Goal: Information Seeking & Learning: Learn about a topic

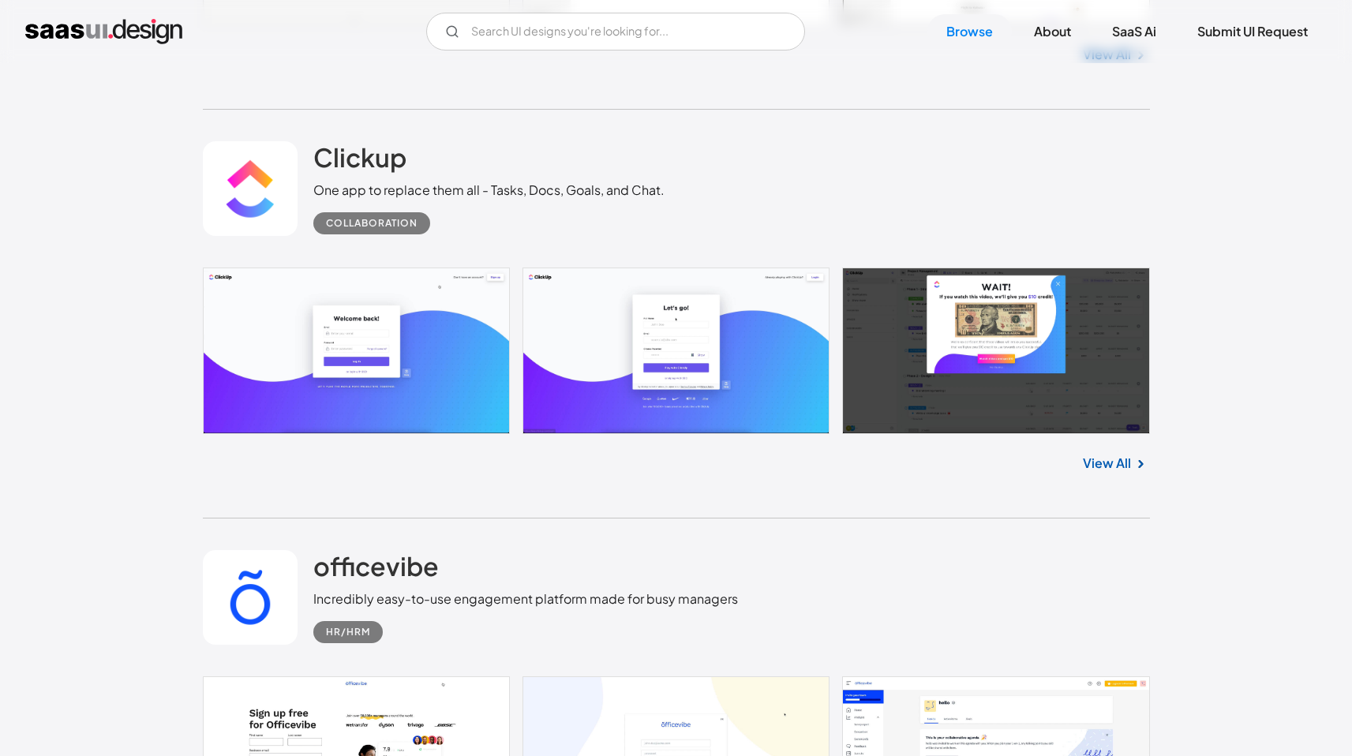
scroll to position [885, 0]
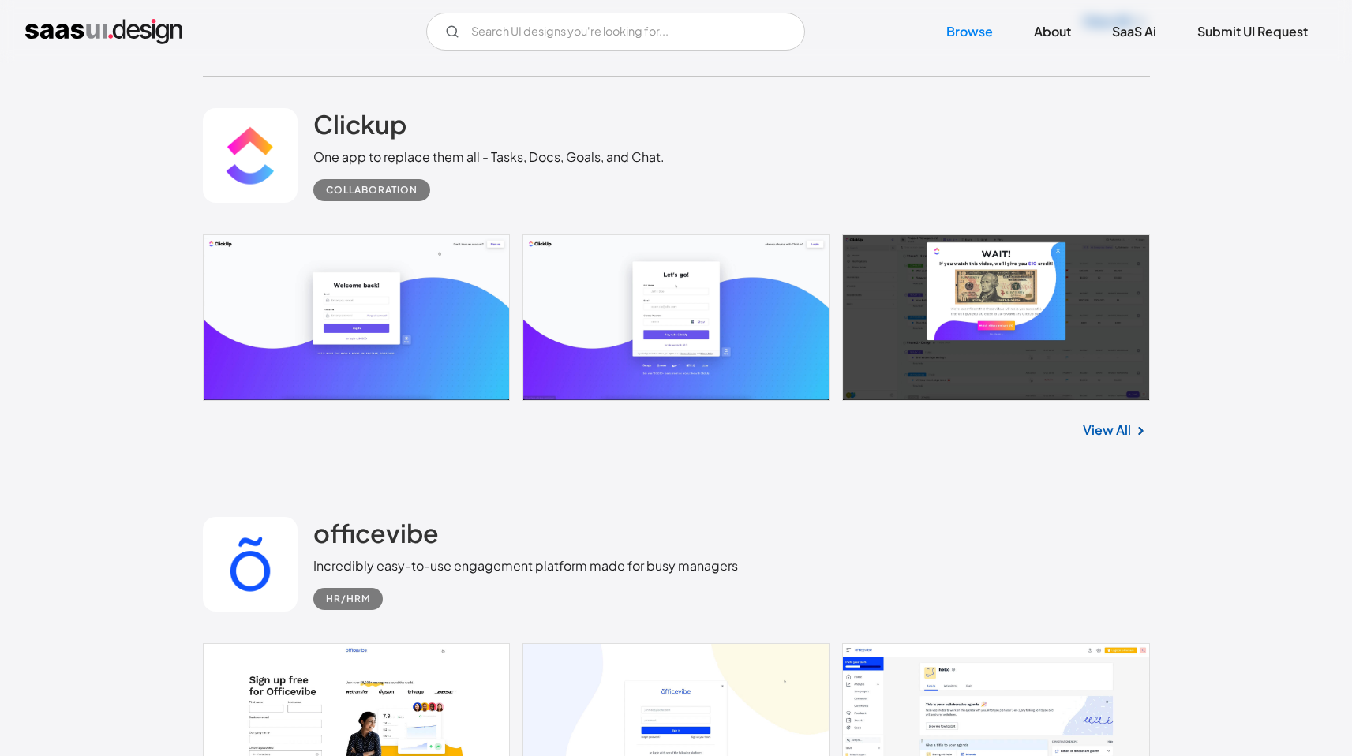
click at [1096, 432] on link "View All" at bounding box center [1107, 430] width 48 height 19
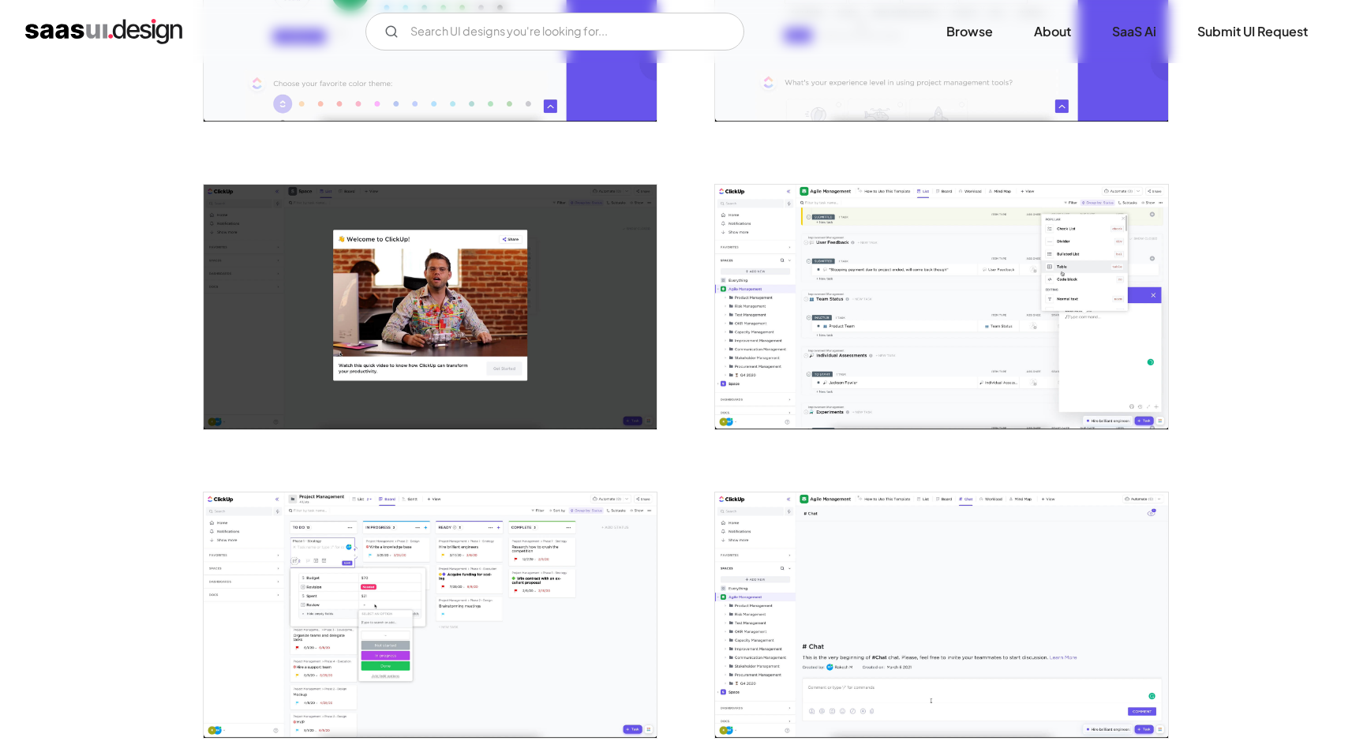
scroll to position [1120, 0]
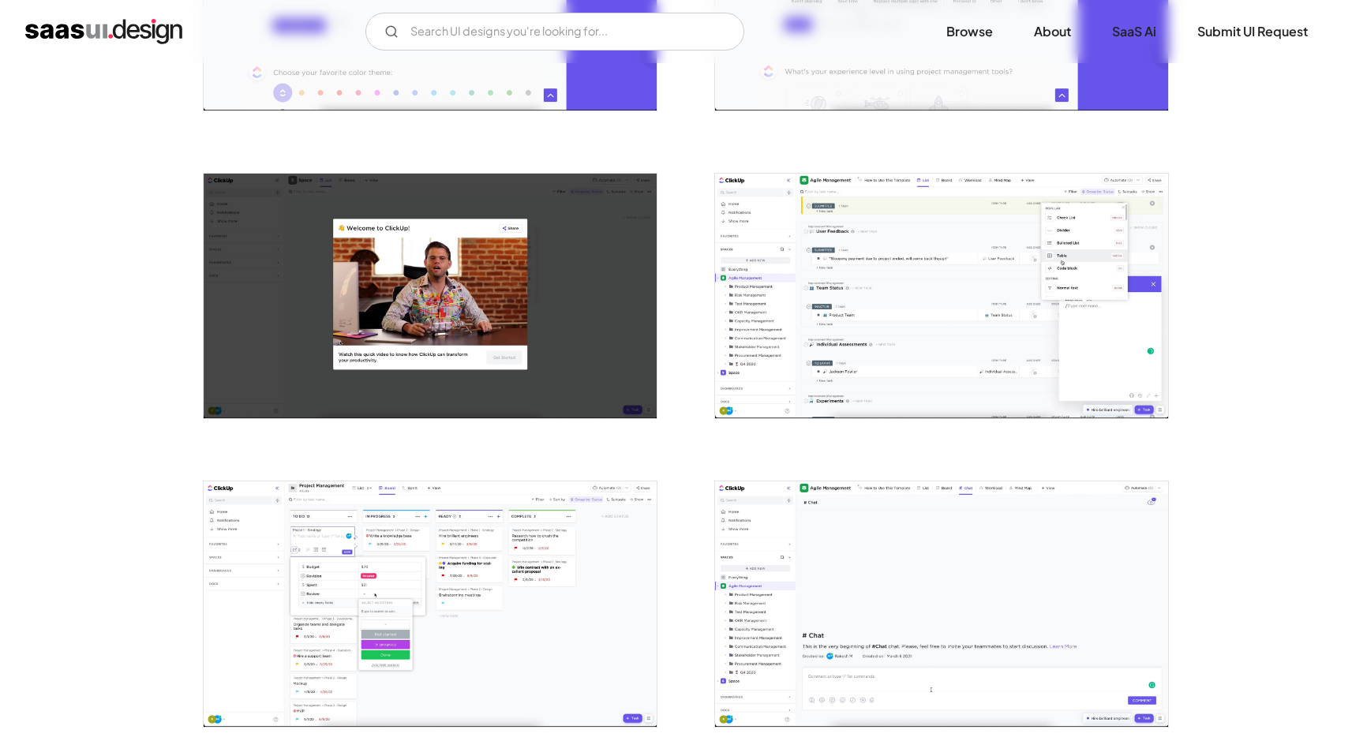
click at [856, 325] on img "open lightbox" at bounding box center [941, 296] width 453 height 245
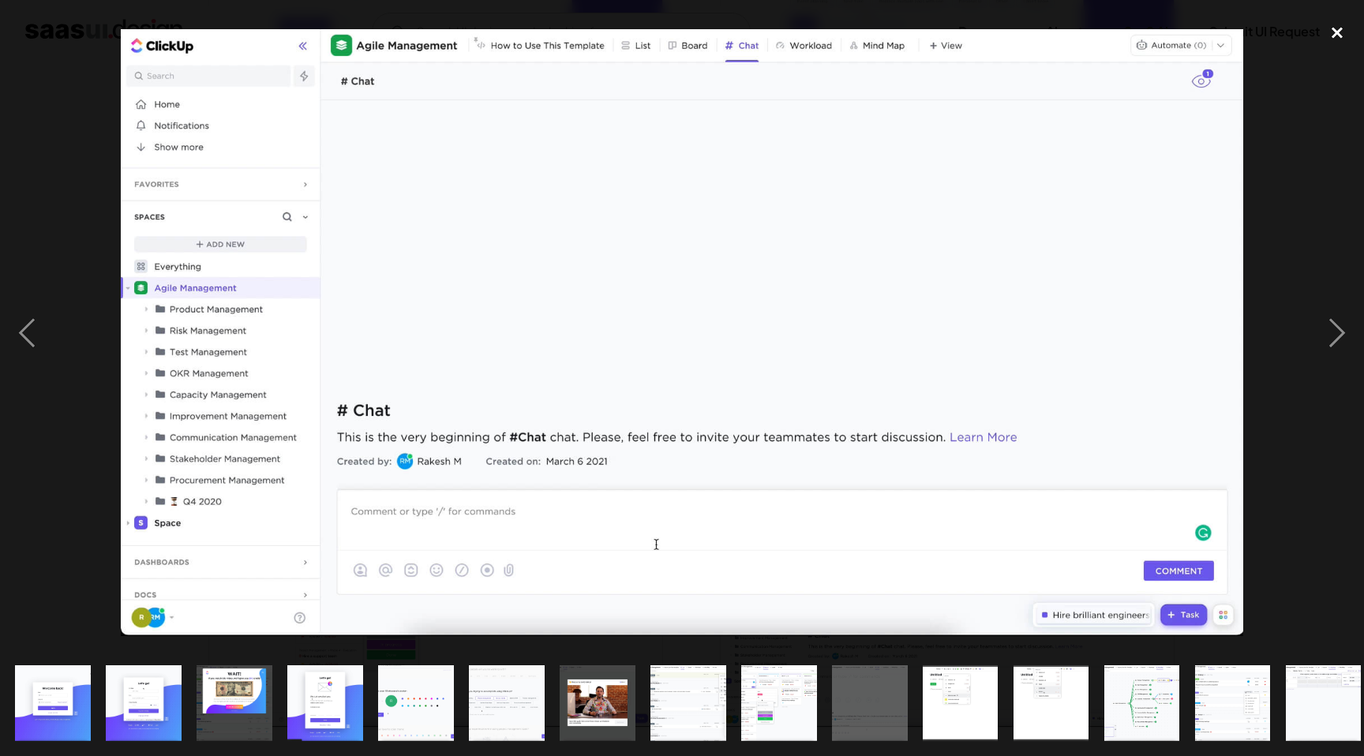
click at [1337, 26] on div "close lightbox" at bounding box center [1337, 32] width 54 height 35
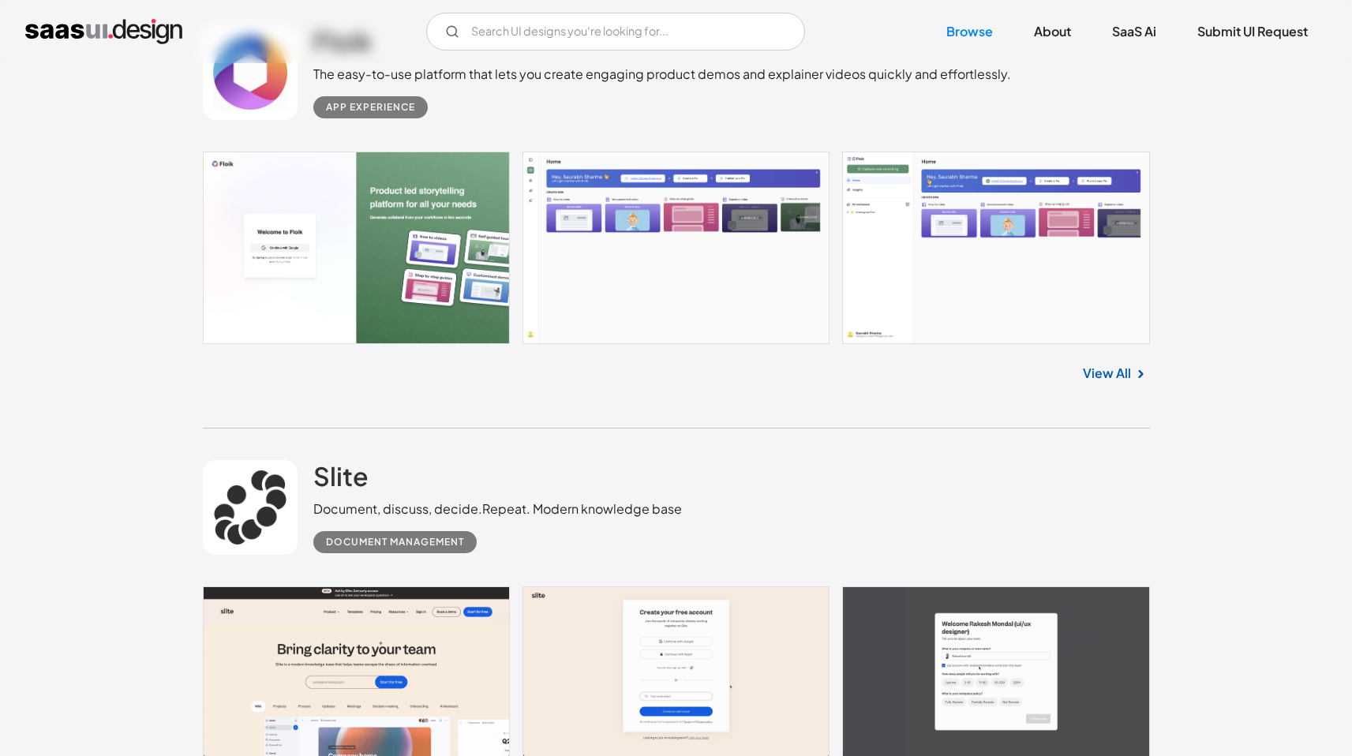
scroll to position [1372, 0]
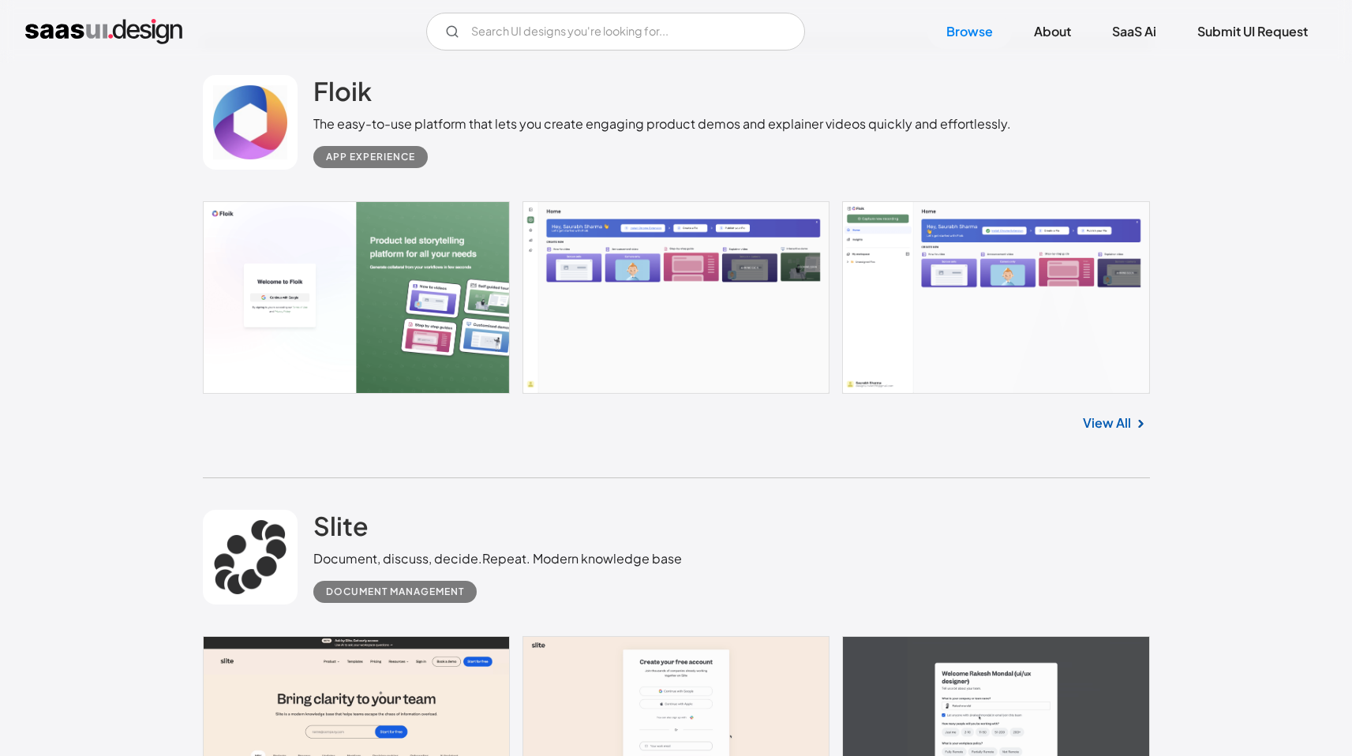
click at [1118, 419] on link "View All" at bounding box center [1107, 423] width 48 height 19
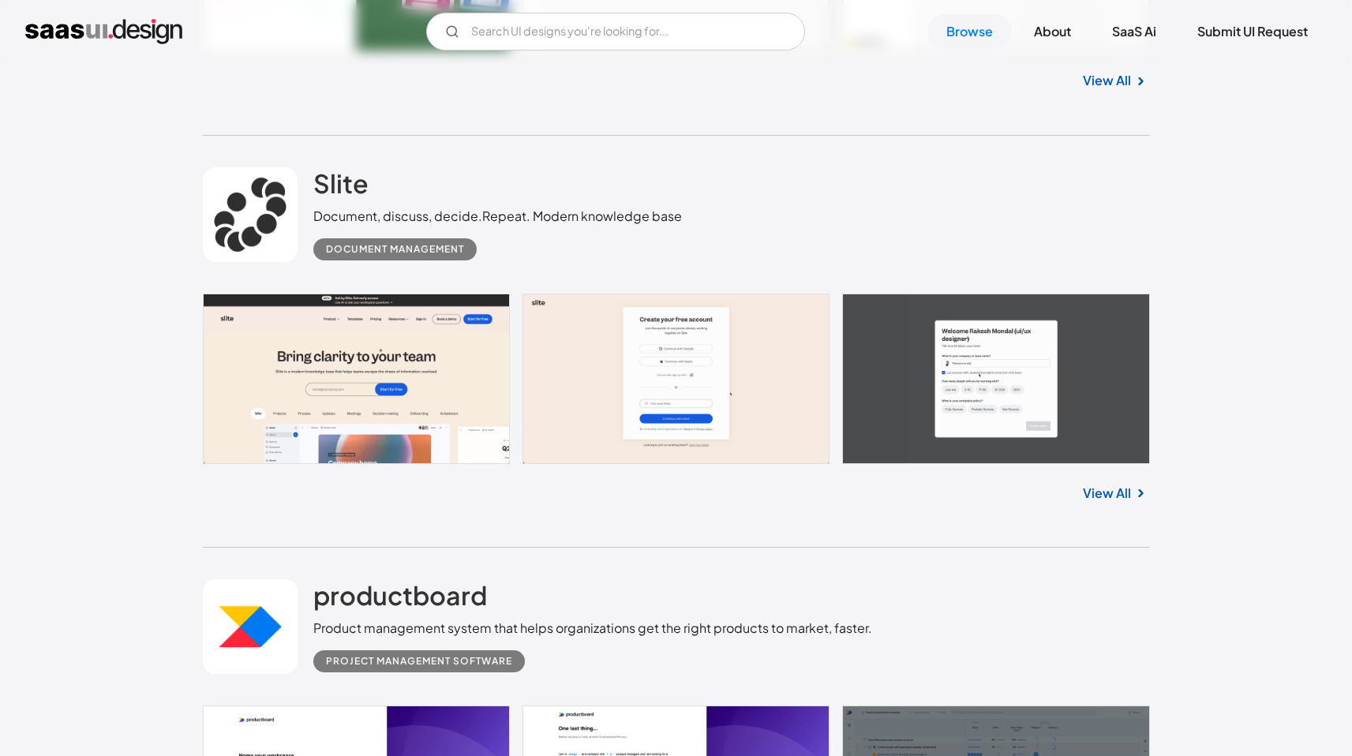
scroll to position [1856, 0]
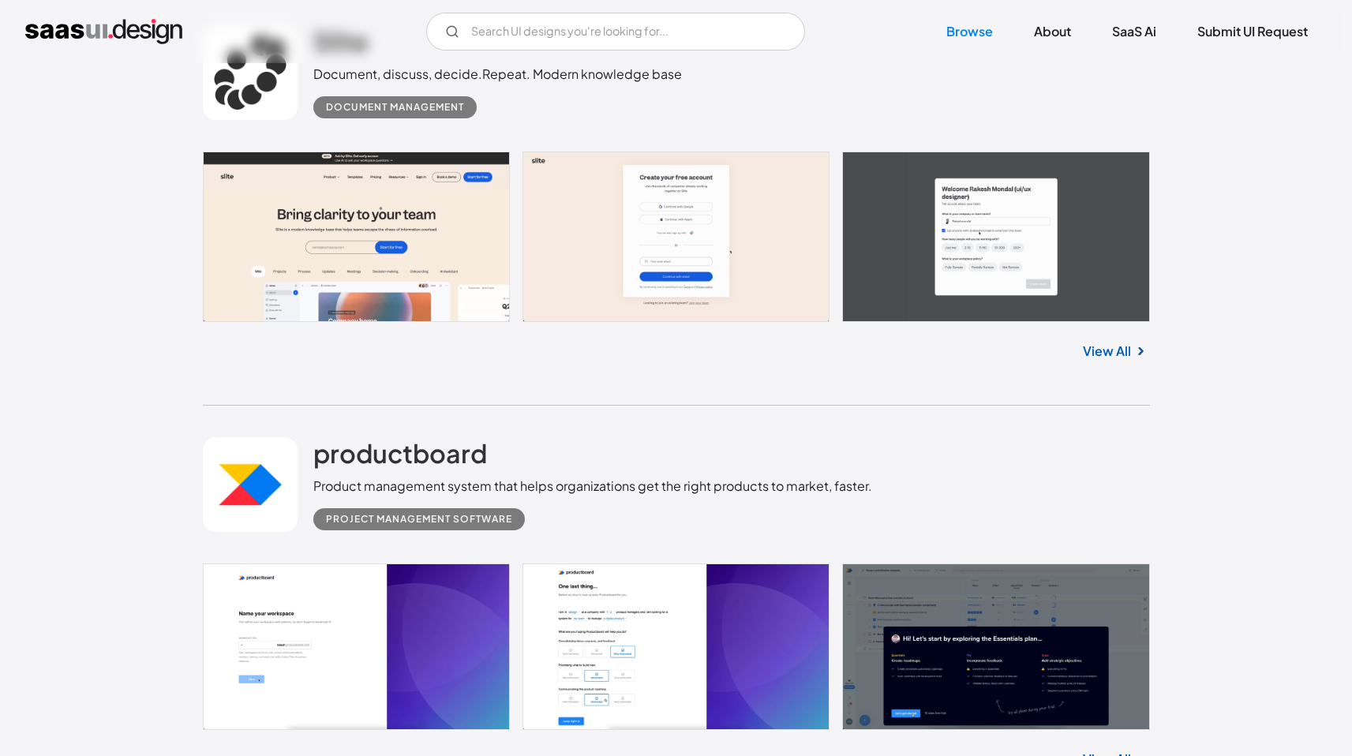
click at [1105, 361] on link "View All" at bounding box center [1107, 351] width 48 height 19
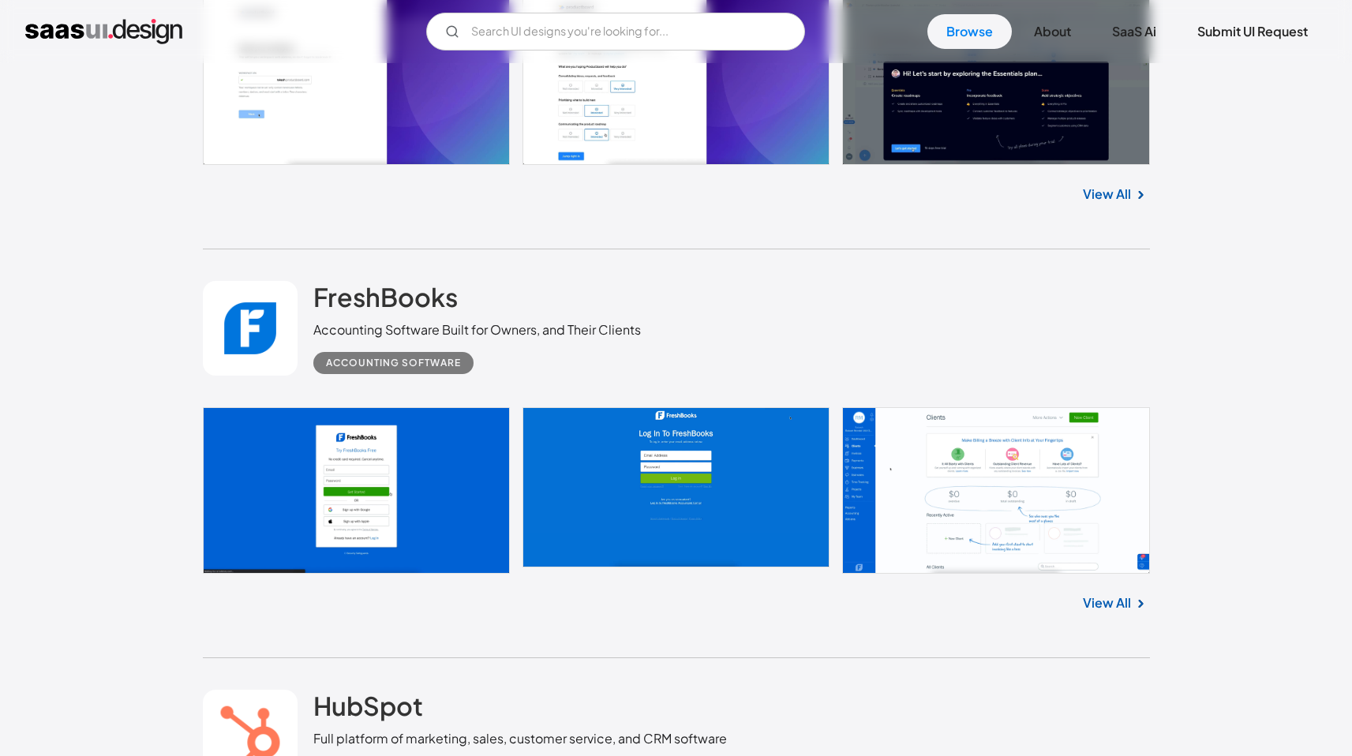
scroll to position [2489, 0]
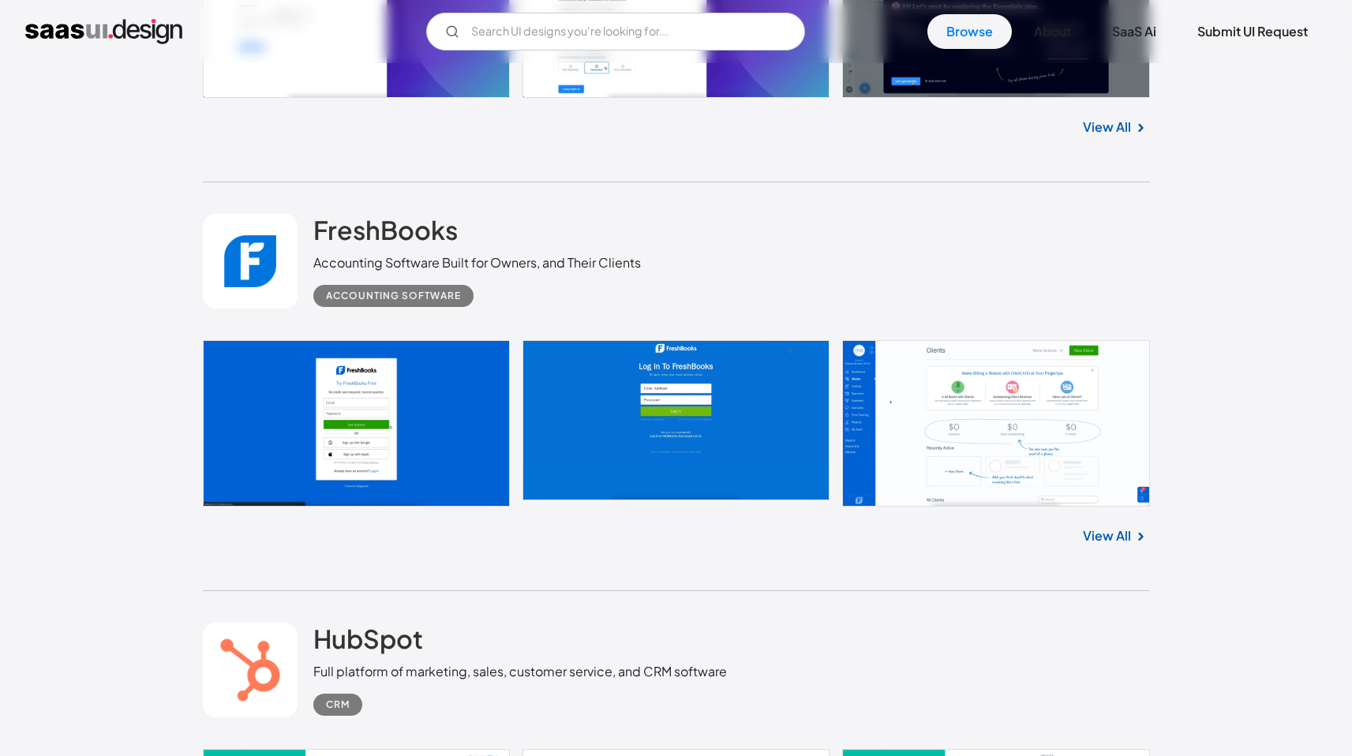
click at [1113, 539] on link "View All" at bounding box center [1107, 535] width 48 height 19
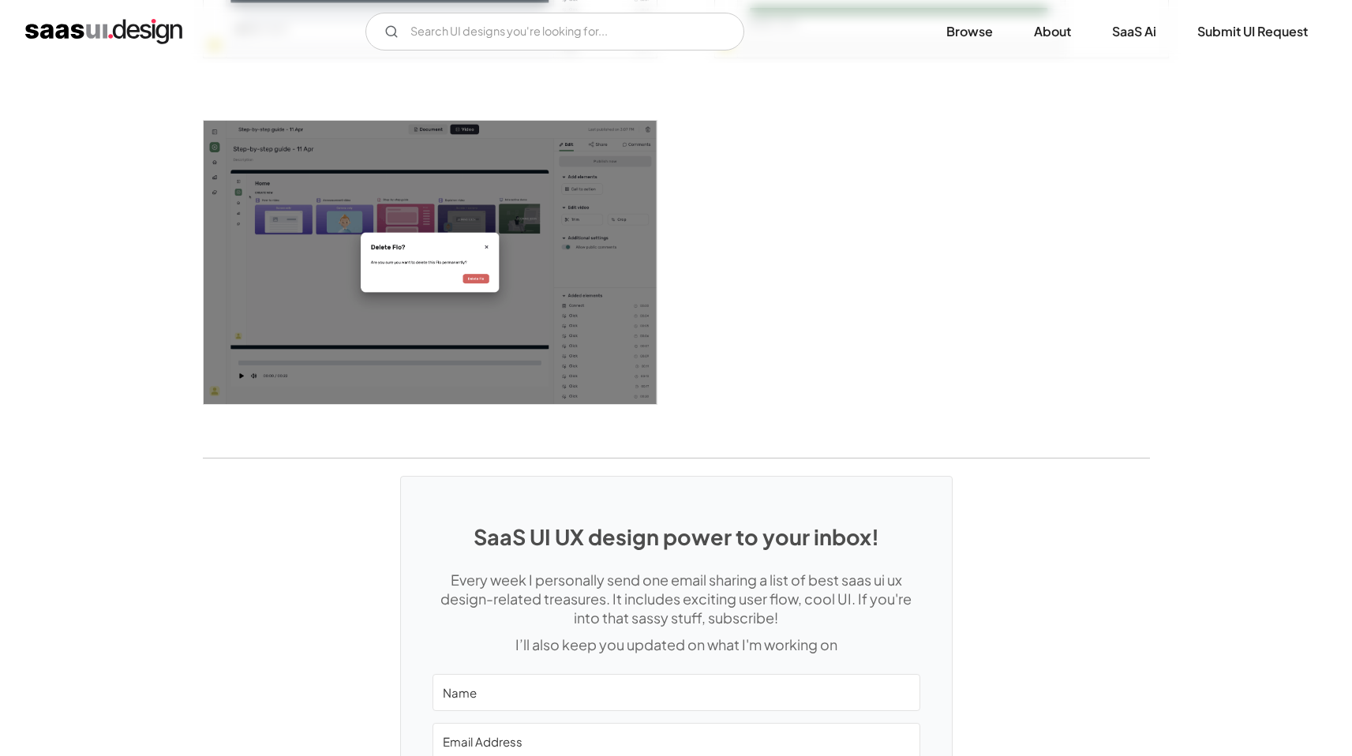
scroll to position [2513, 0]
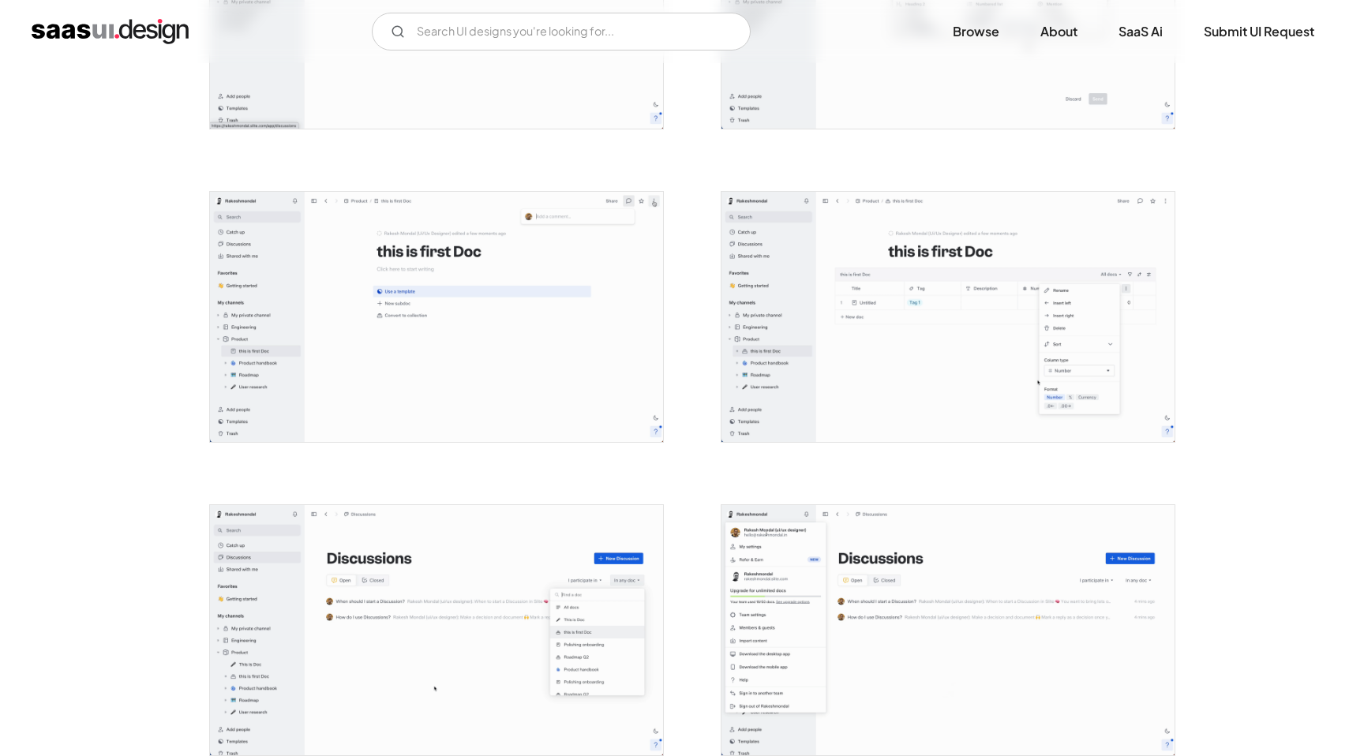
scroll to position [2056, 0]
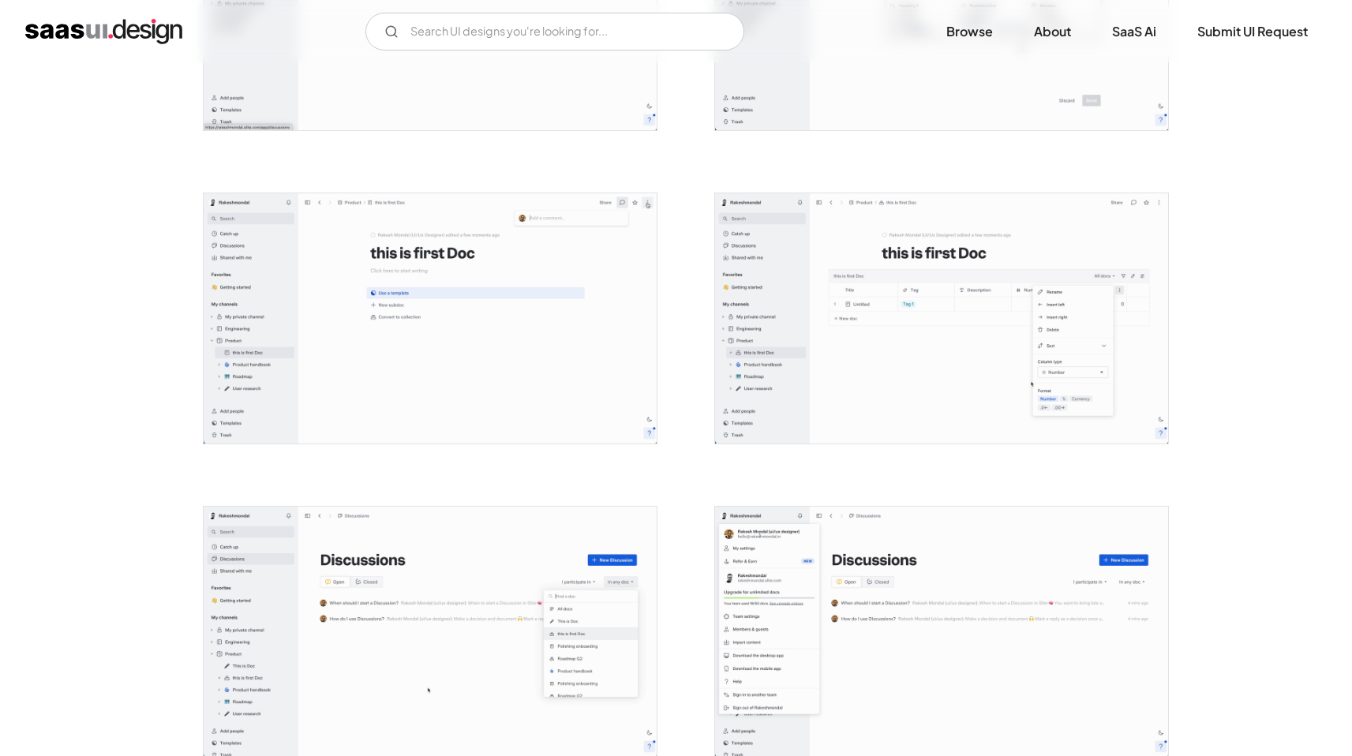
click at [863, 367] on img "open lightbox" at bounding box center [941, 318] width 453 height 250
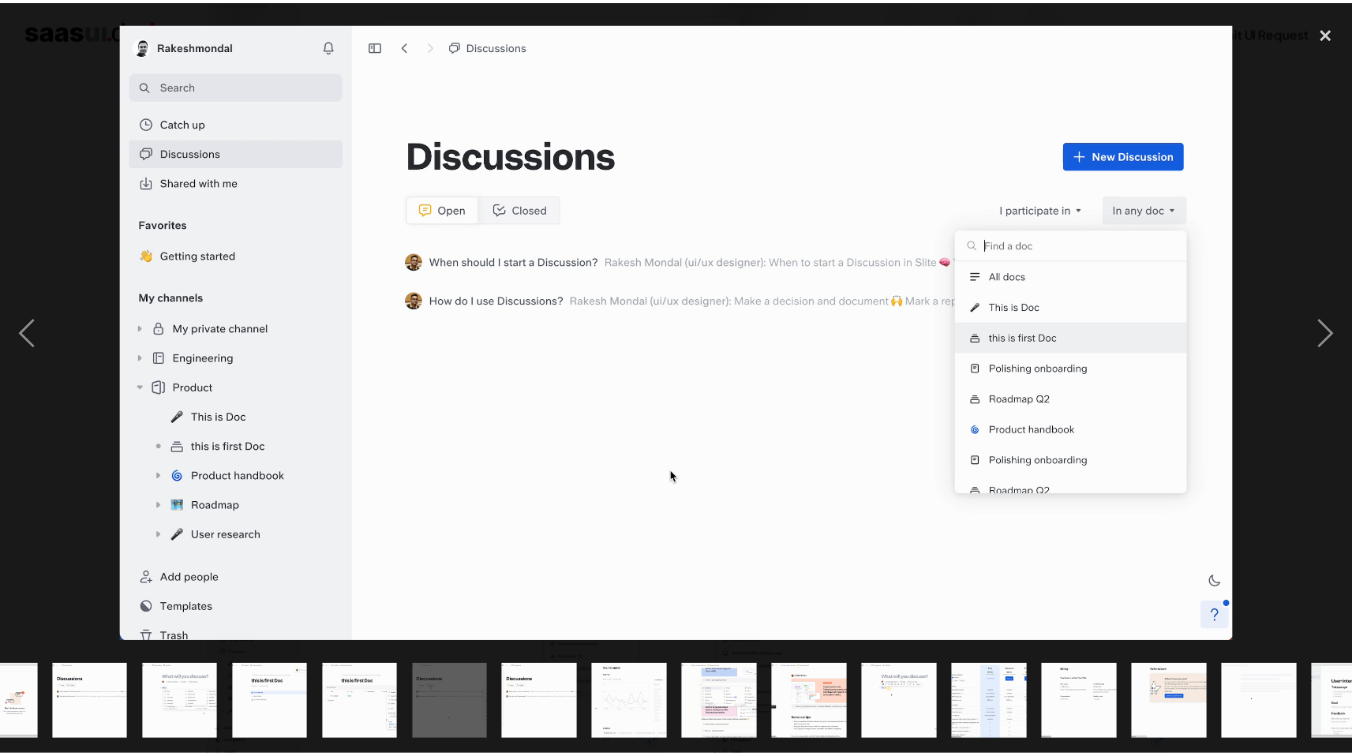
scroll to position [0, 920]
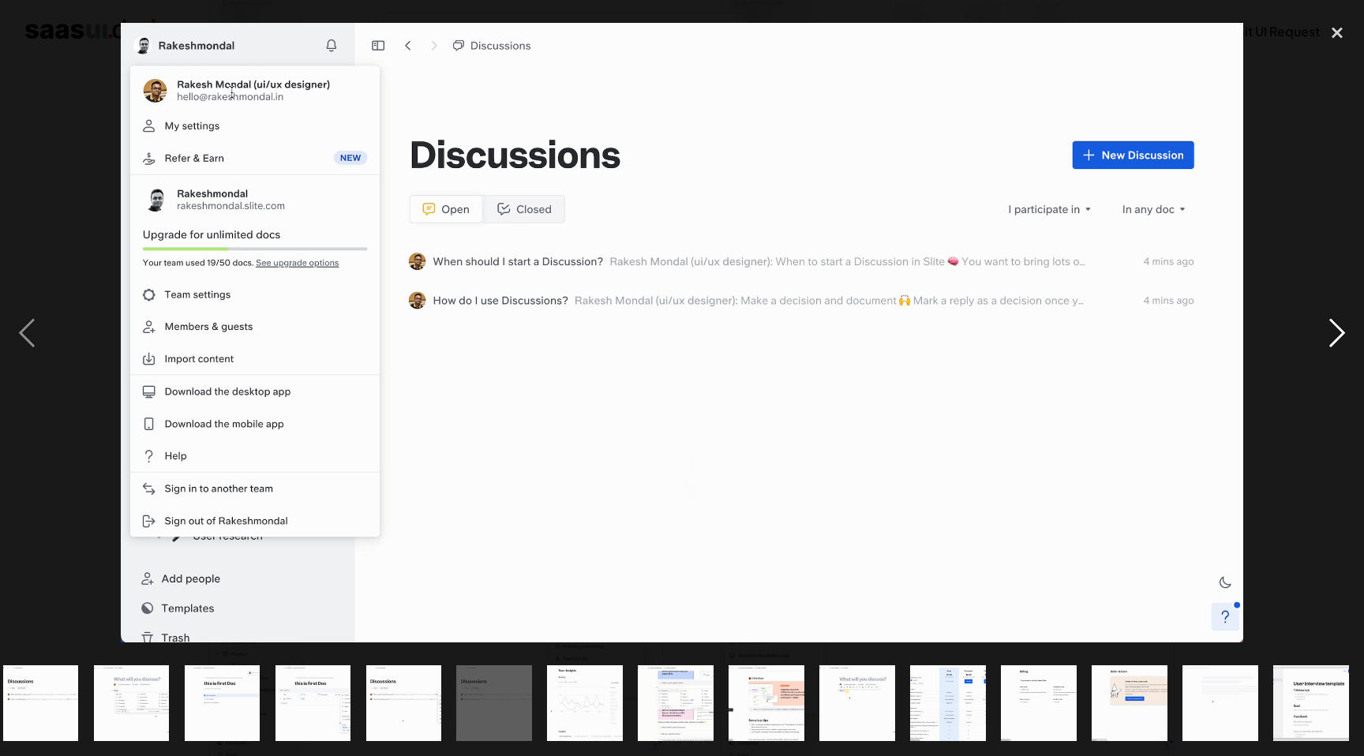
click at [1312, 144] on div "next image" at bounding box center [1337, 332] width 54 height 635
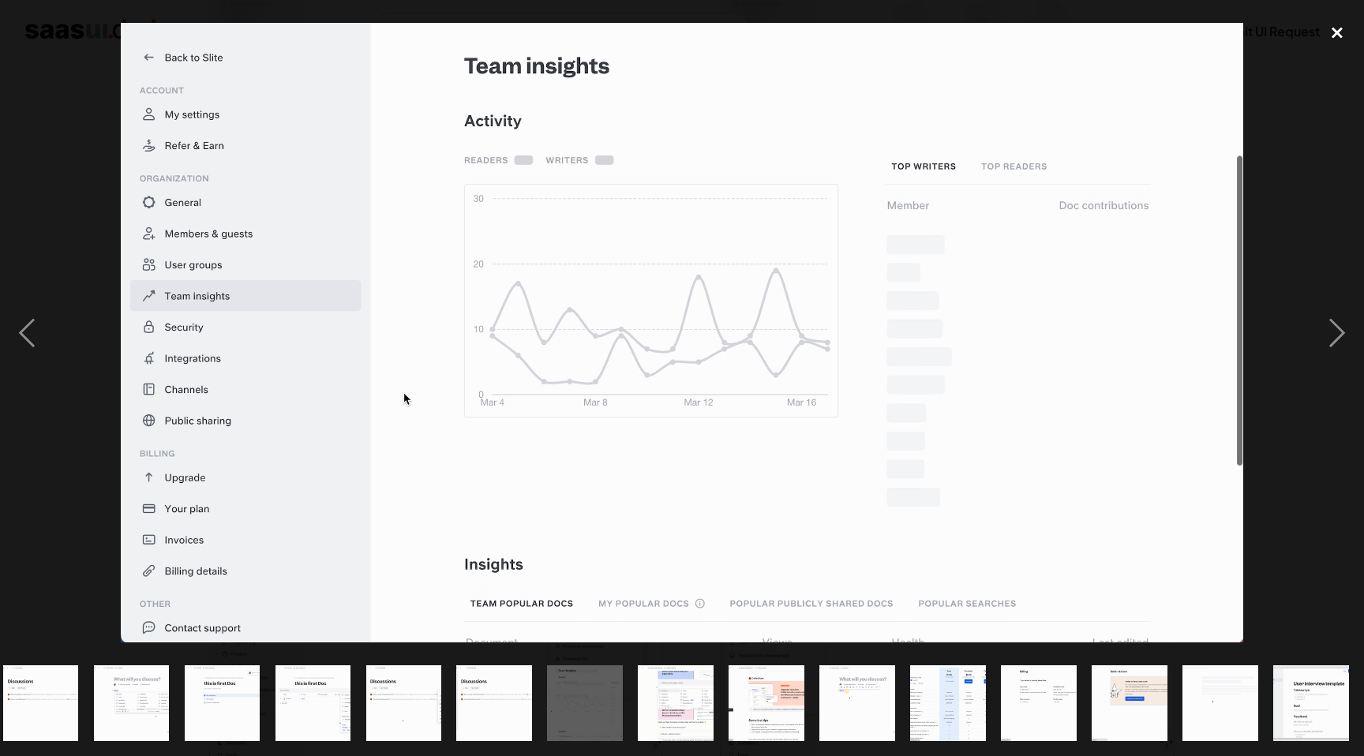
click at [1335, 28] on div "close lightbox" at bounding box center [1337, 32] width 54 height 35
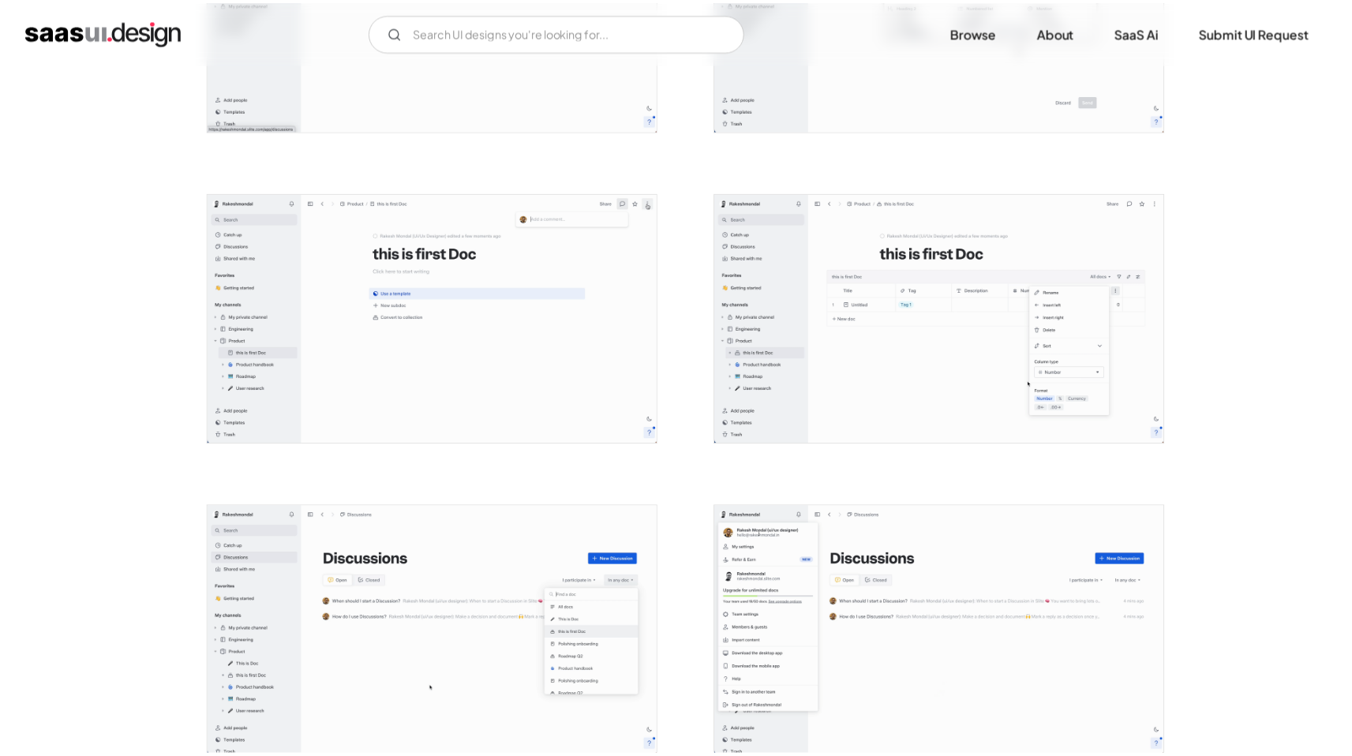
scroll to position [0, 0]
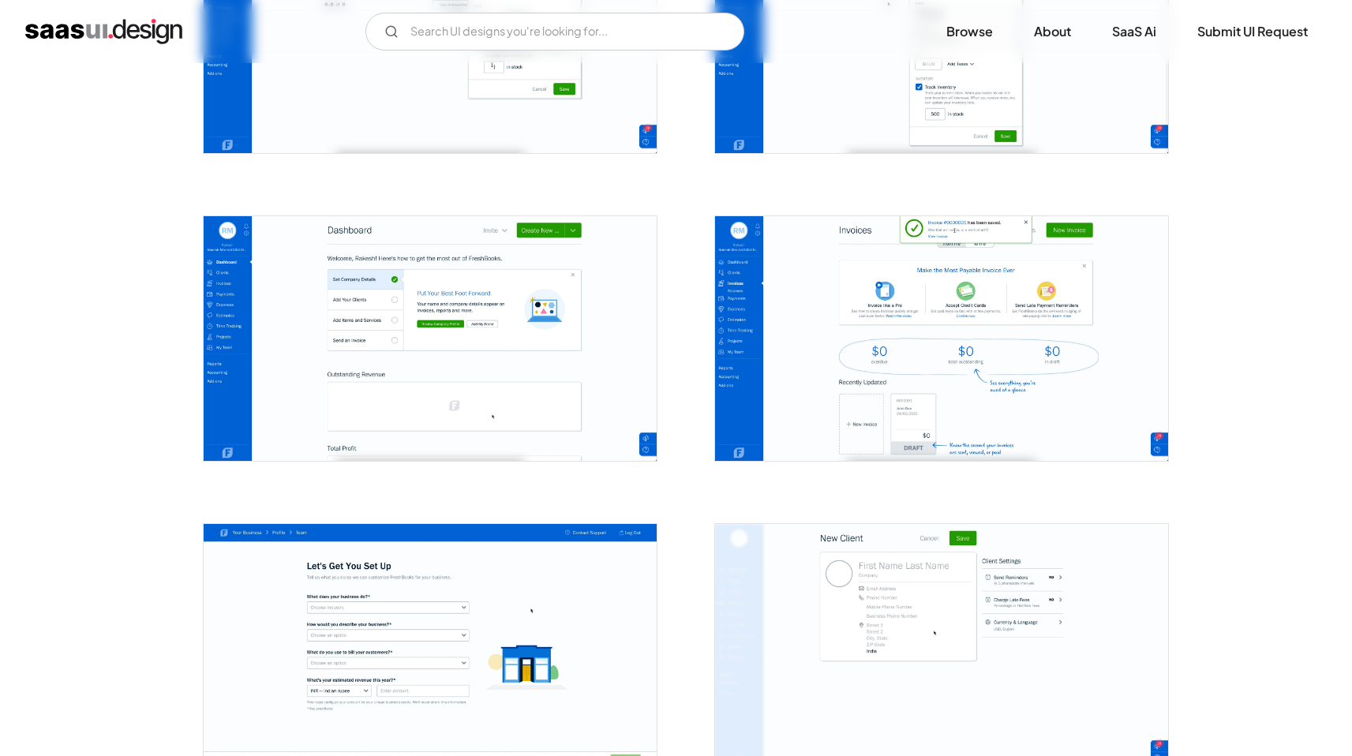
scroll to position [1096, 0]
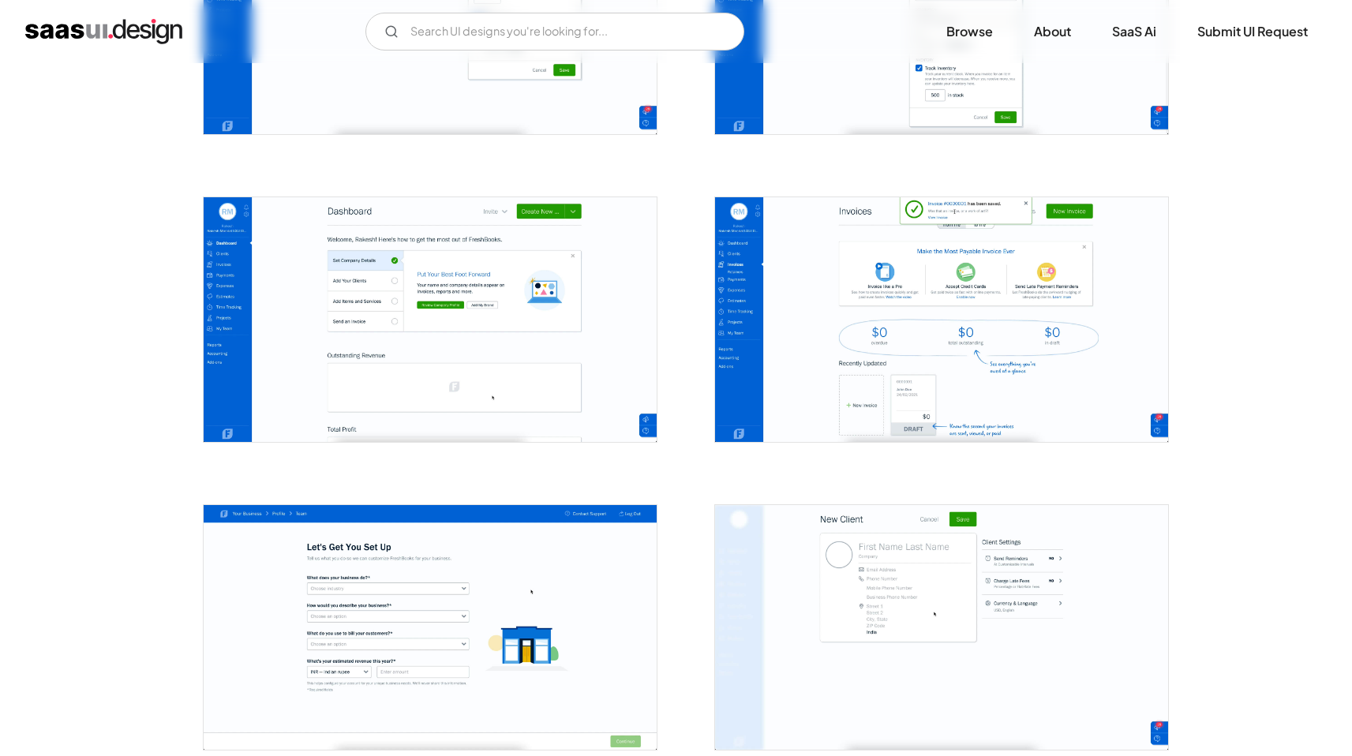
click at [549, 317] on img "open lightbox" at bounding box center [430, 319] width 453 height 245
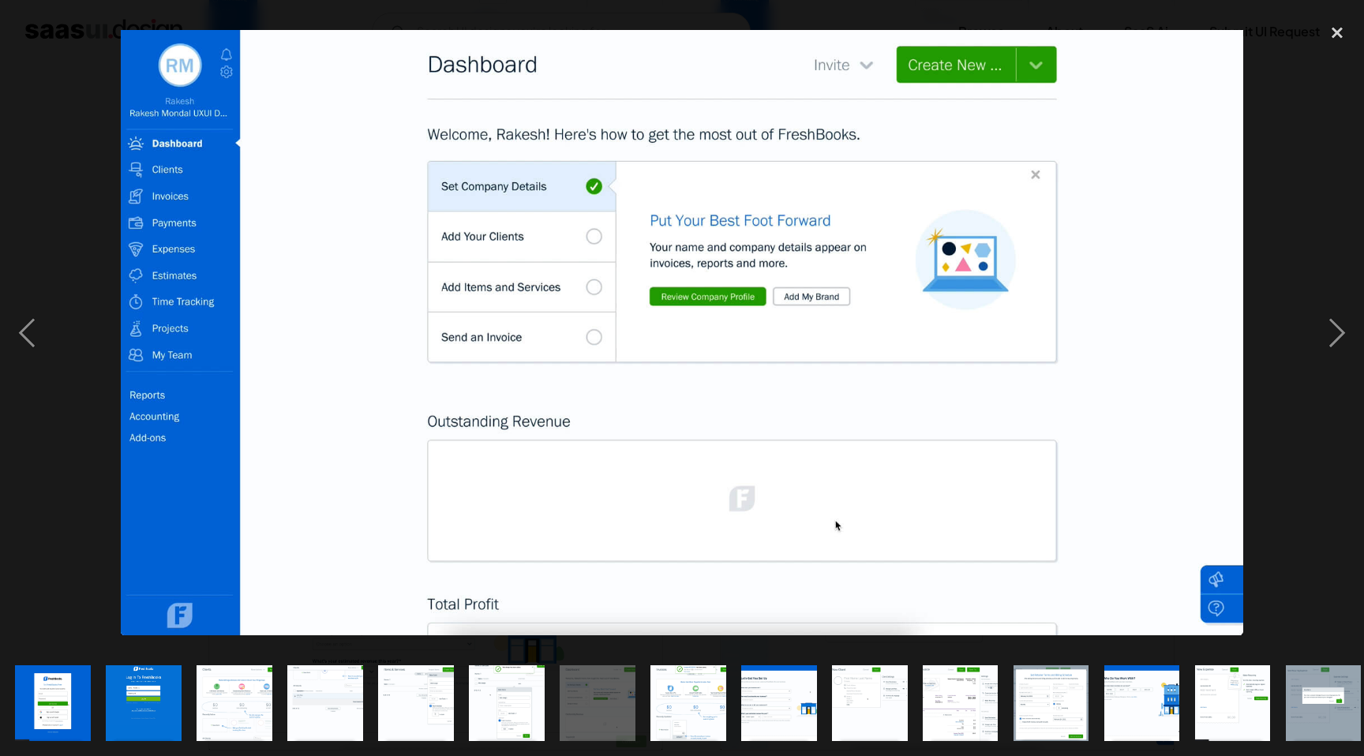
click at [950, 691] on img "show item 11 of 22" at bounding box center [960, 703] width 140 height 76
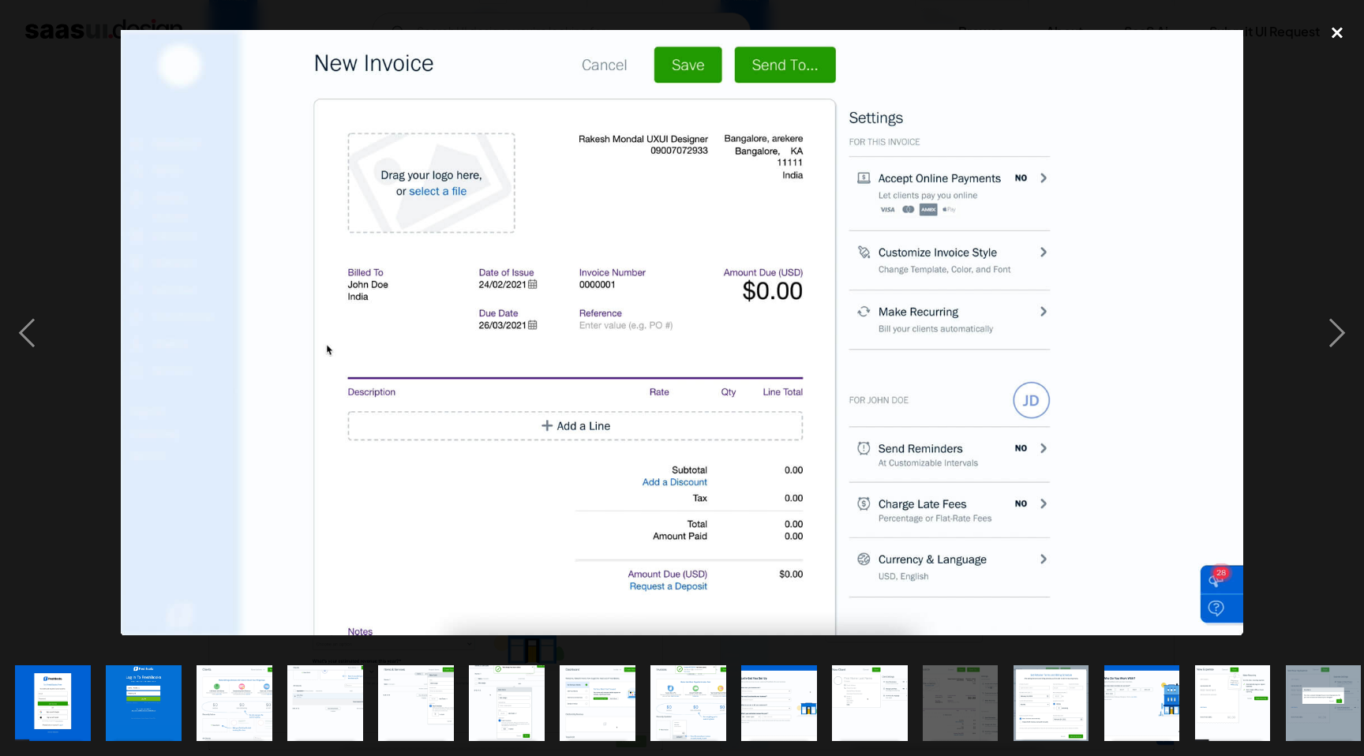
click at [1336, 39] on div "close lightbox" at bounding box center [1337, 32] width 54 height 35
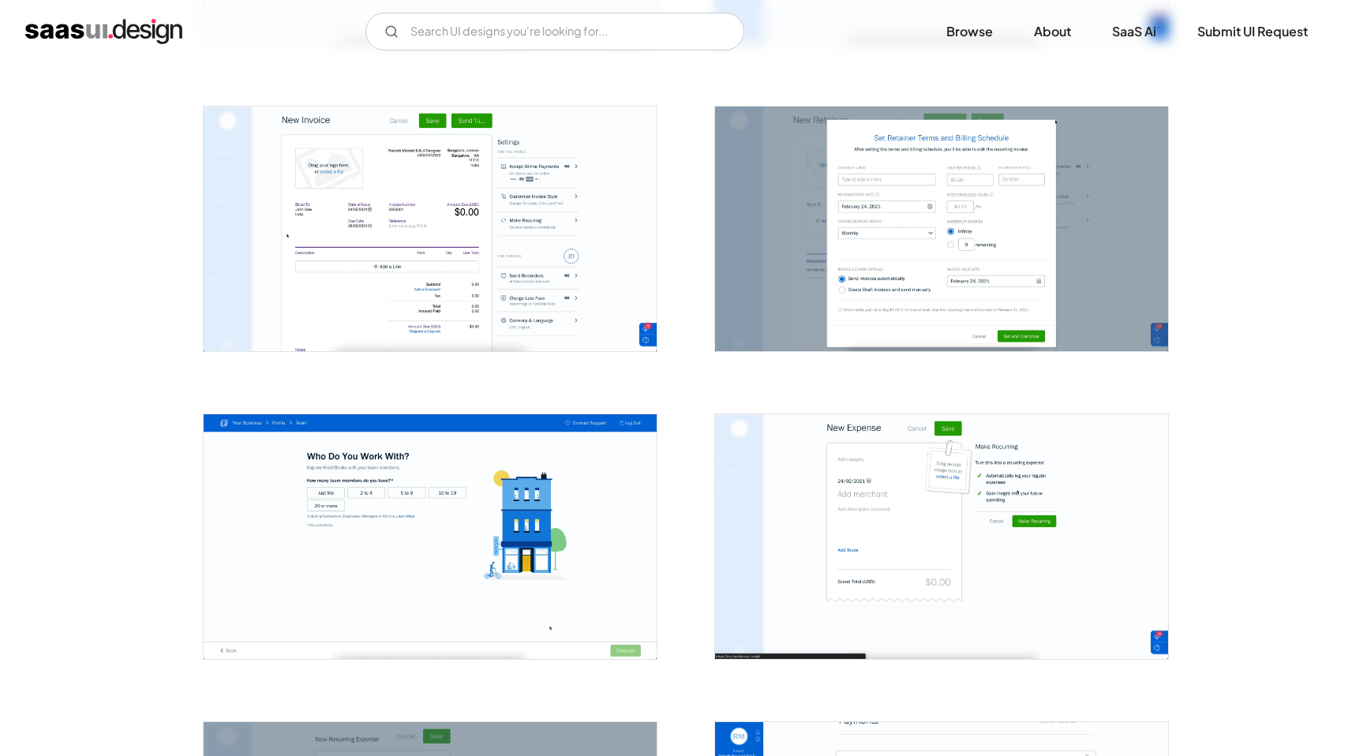
scroll to position [1798, 0]
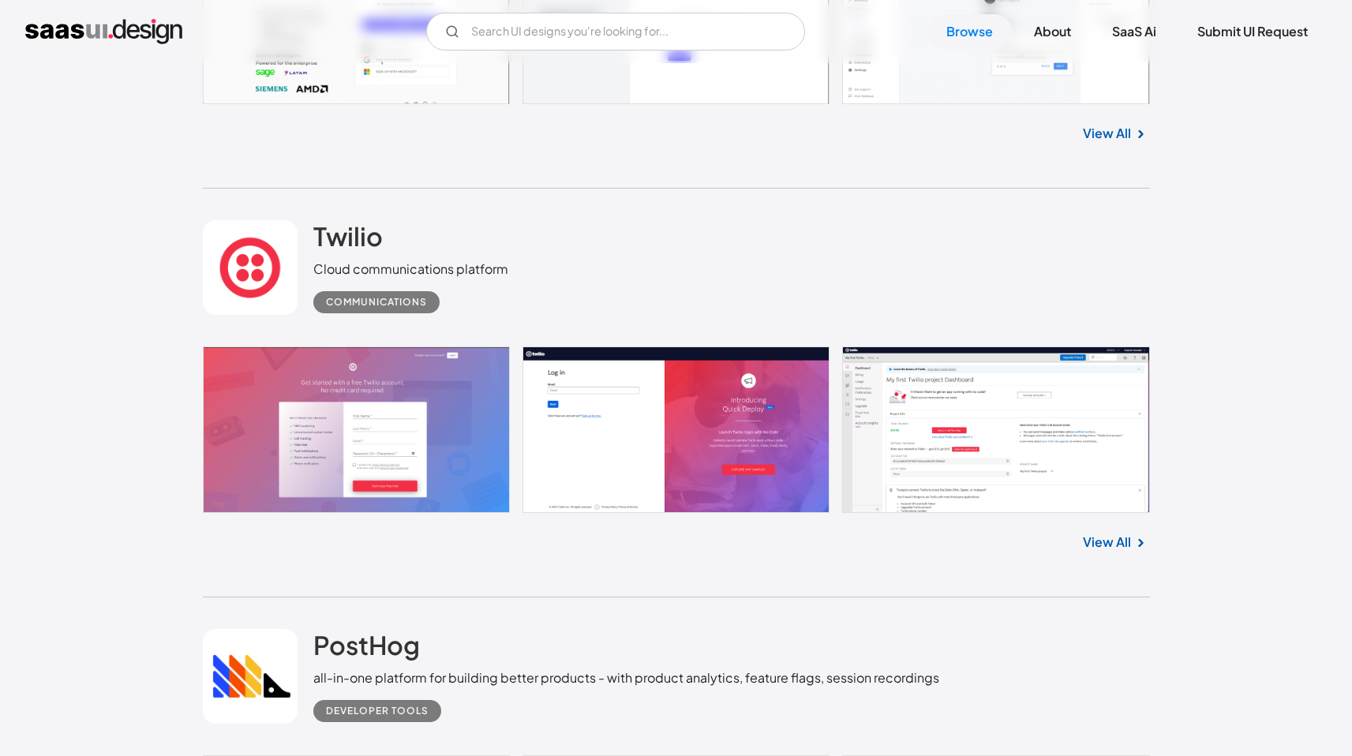
scroll to position [5876, 0]
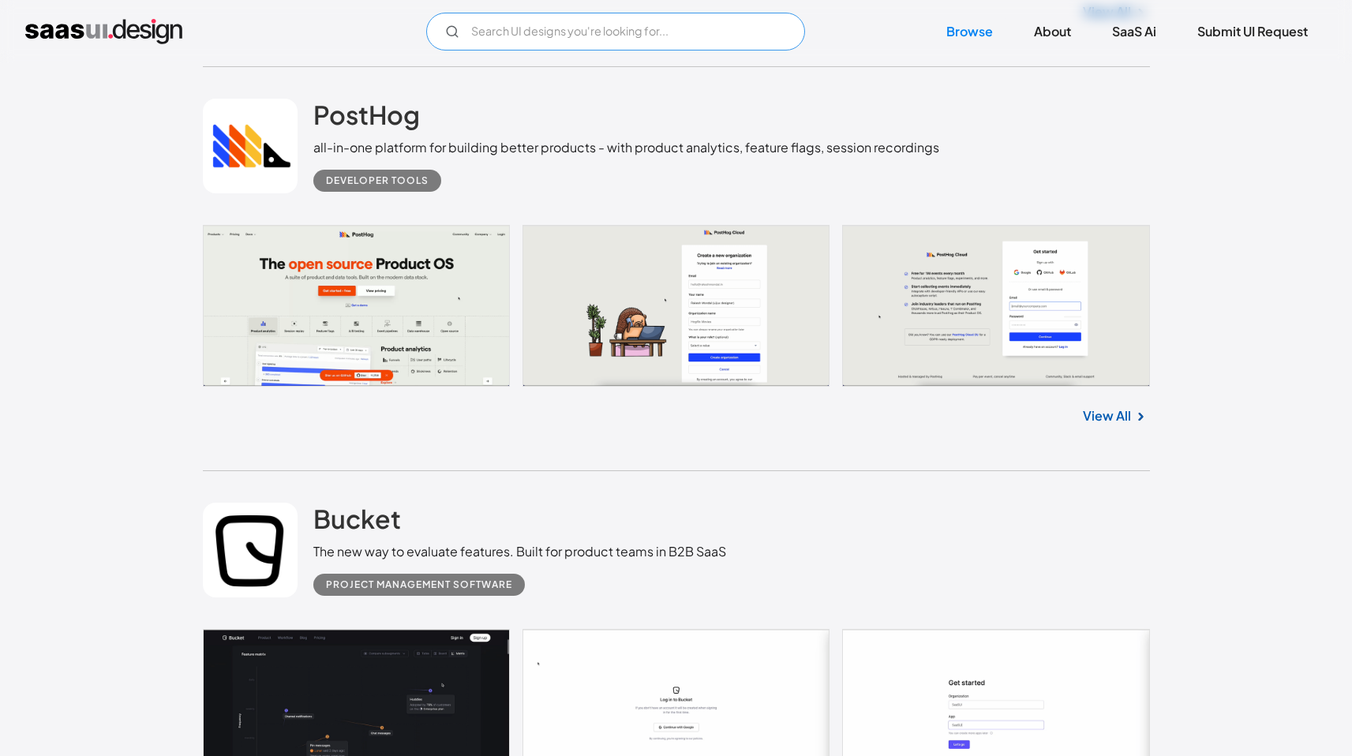
click at [516, 39] on input "Email Form" at bounding box center [615, 32] width 379 height 38
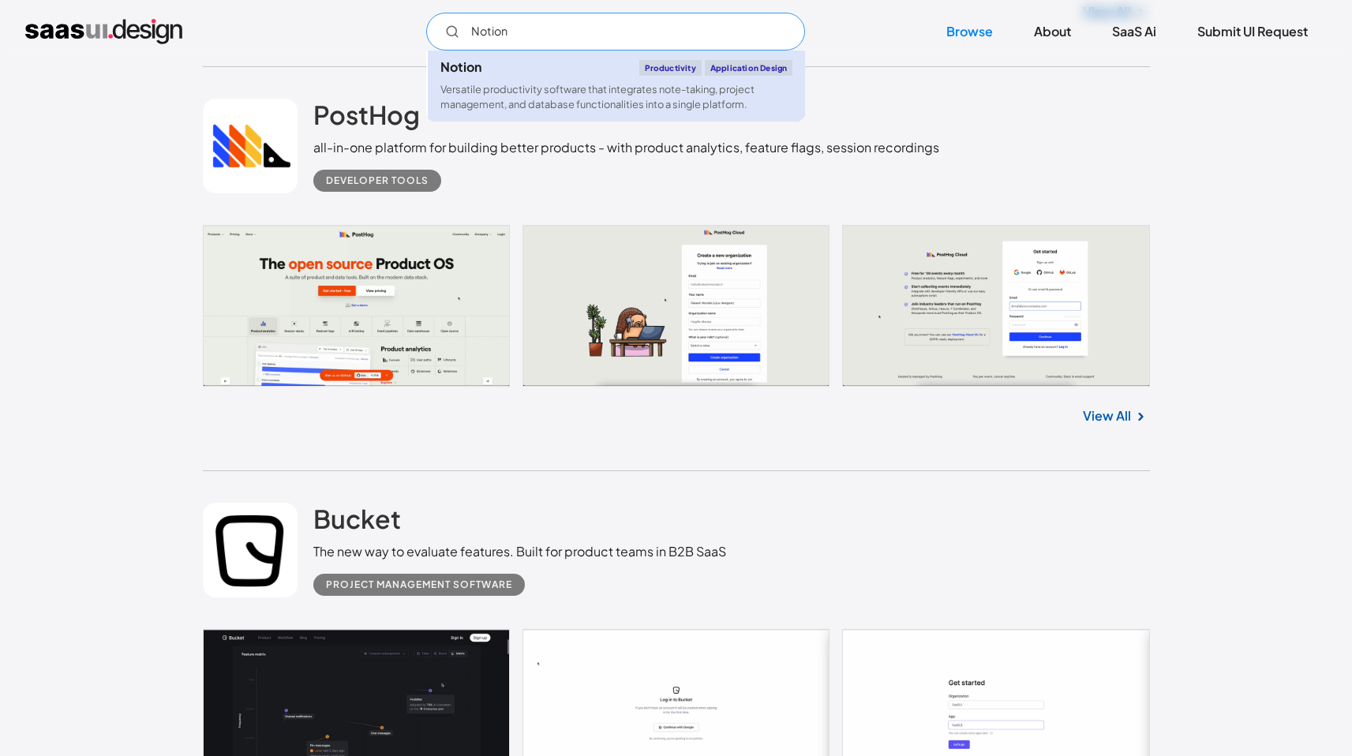
click at [487, 81] on link "Notion Productivity Application Design Versatile productivity software that int…" at bounding box center [616, 86] width 377 height 71
type input "Notion"
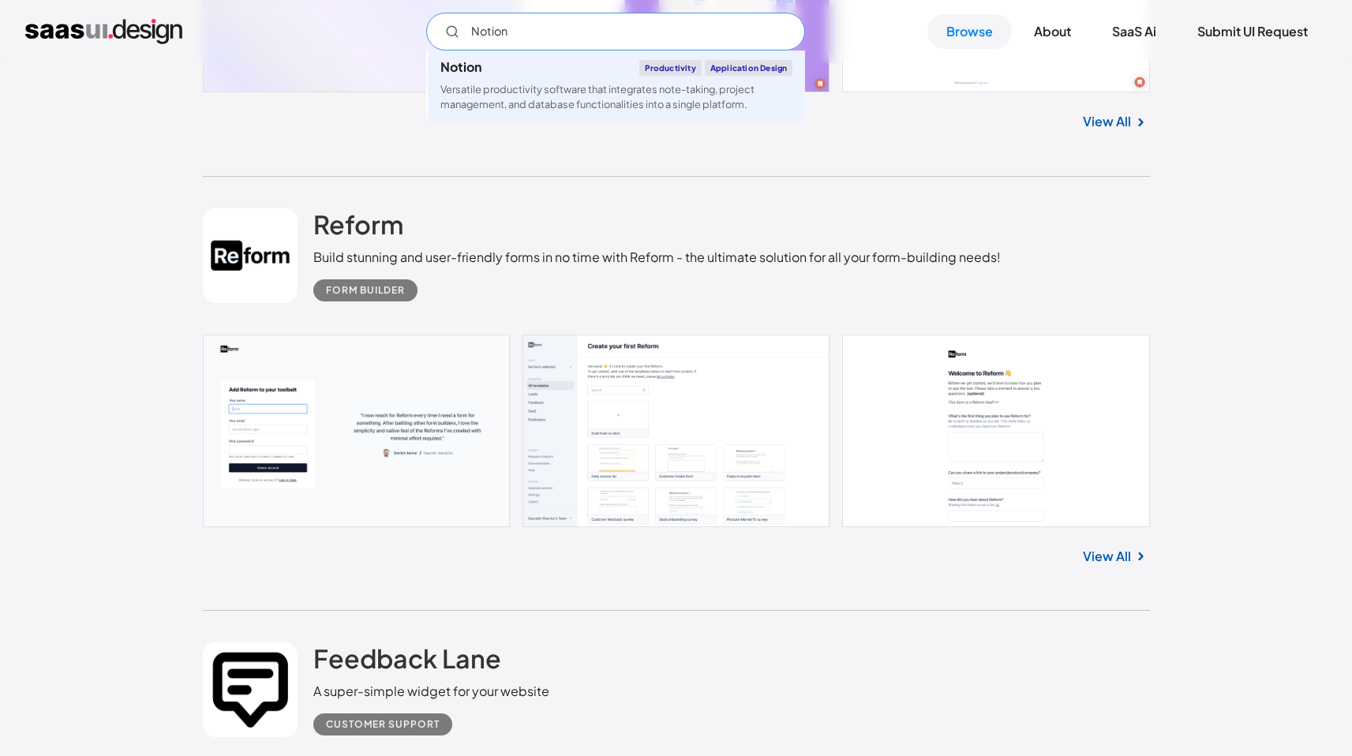
scroll to position [7633, 0]
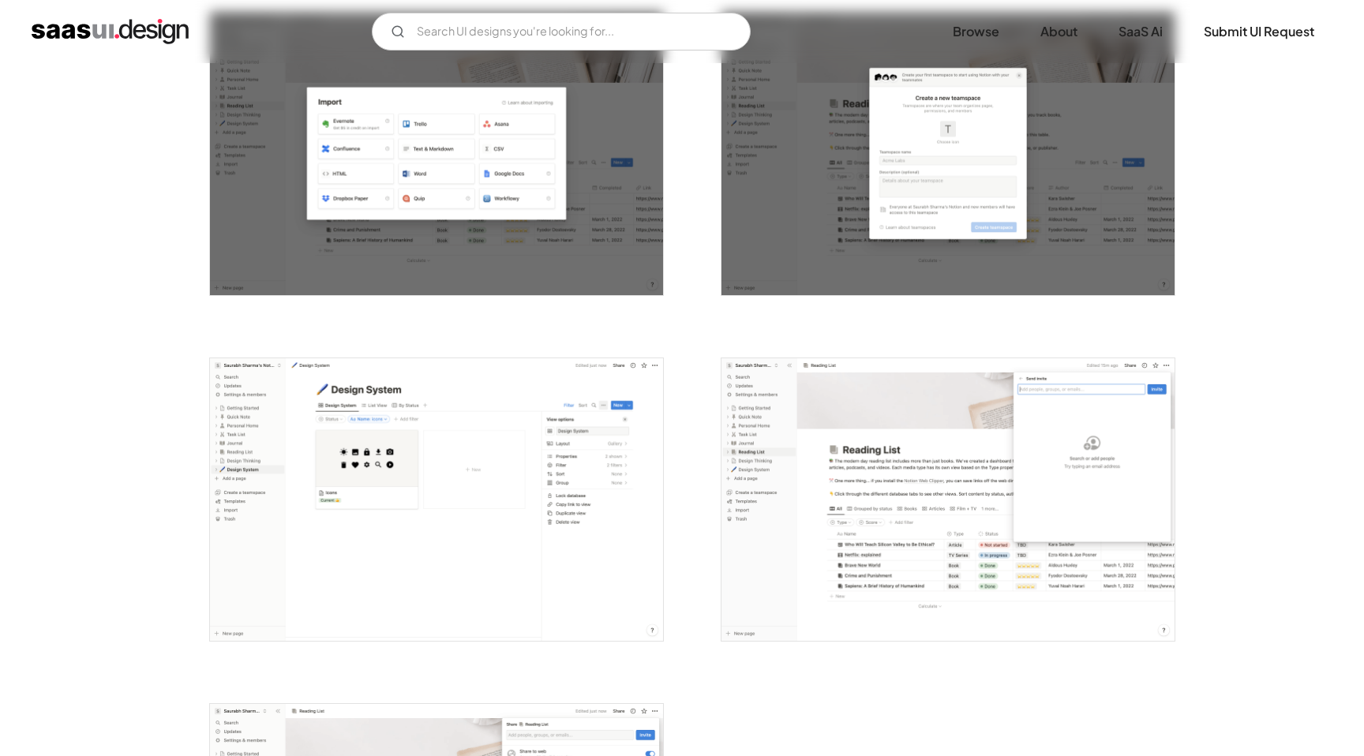
scroll to position [3988, 0]
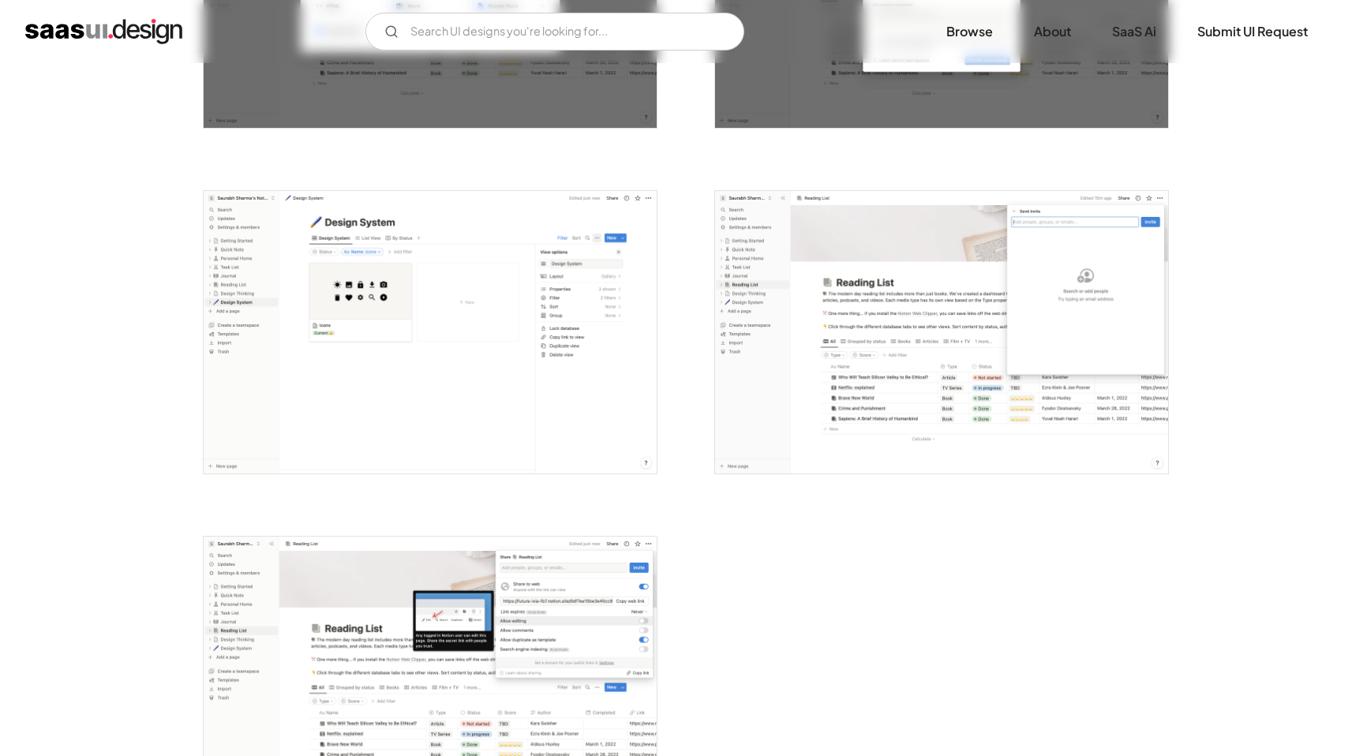
click at [838, 326] on img "open lightbox" at bounding box center [941, 332] width 453 height 283
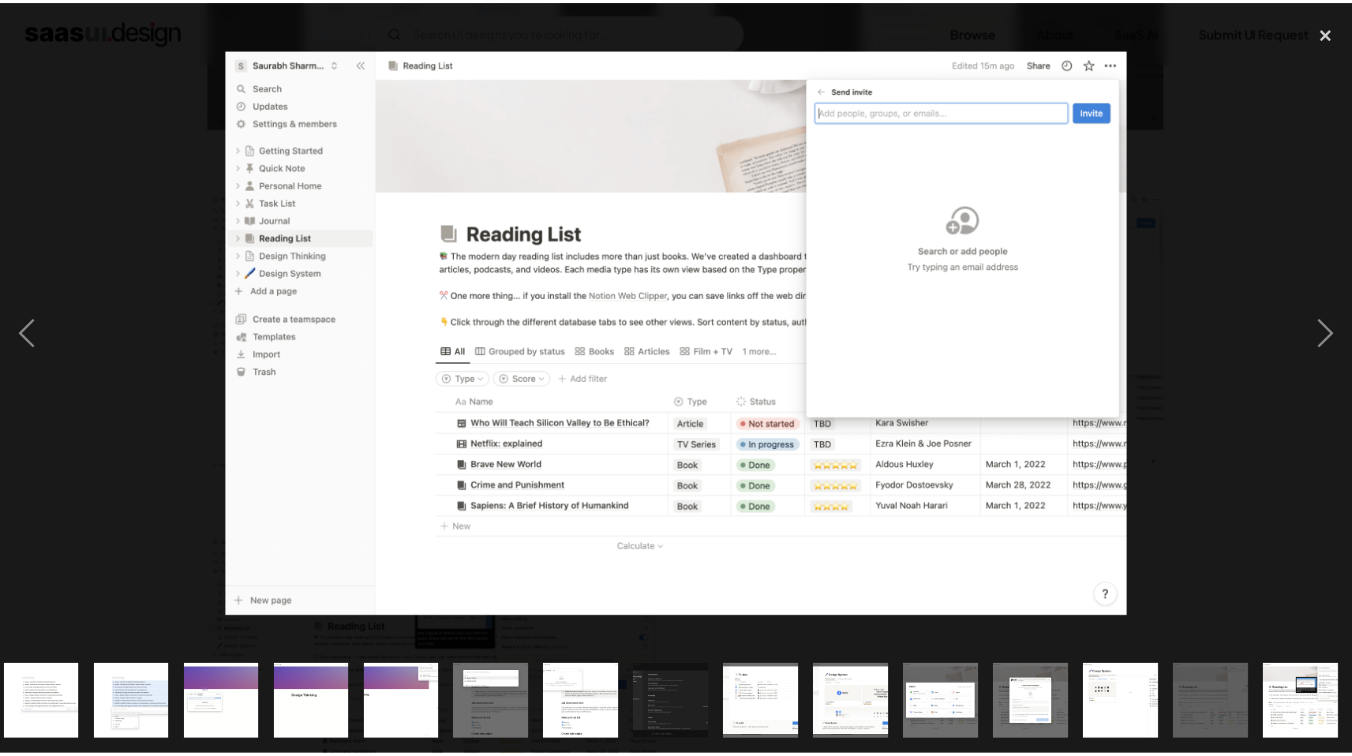
scroll to position [0, 920]
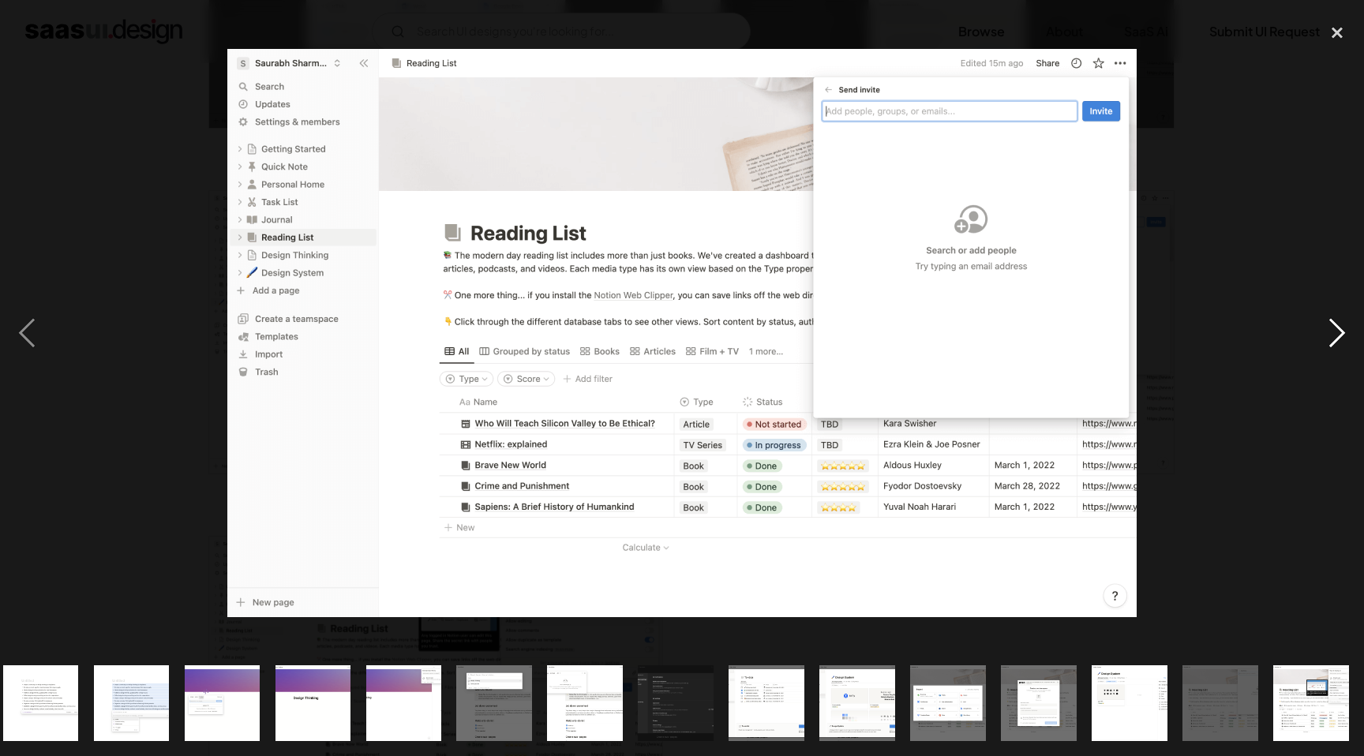
click at [1335, 337] on div "next image" at bounding box center [1337, 332] width 54 height 635
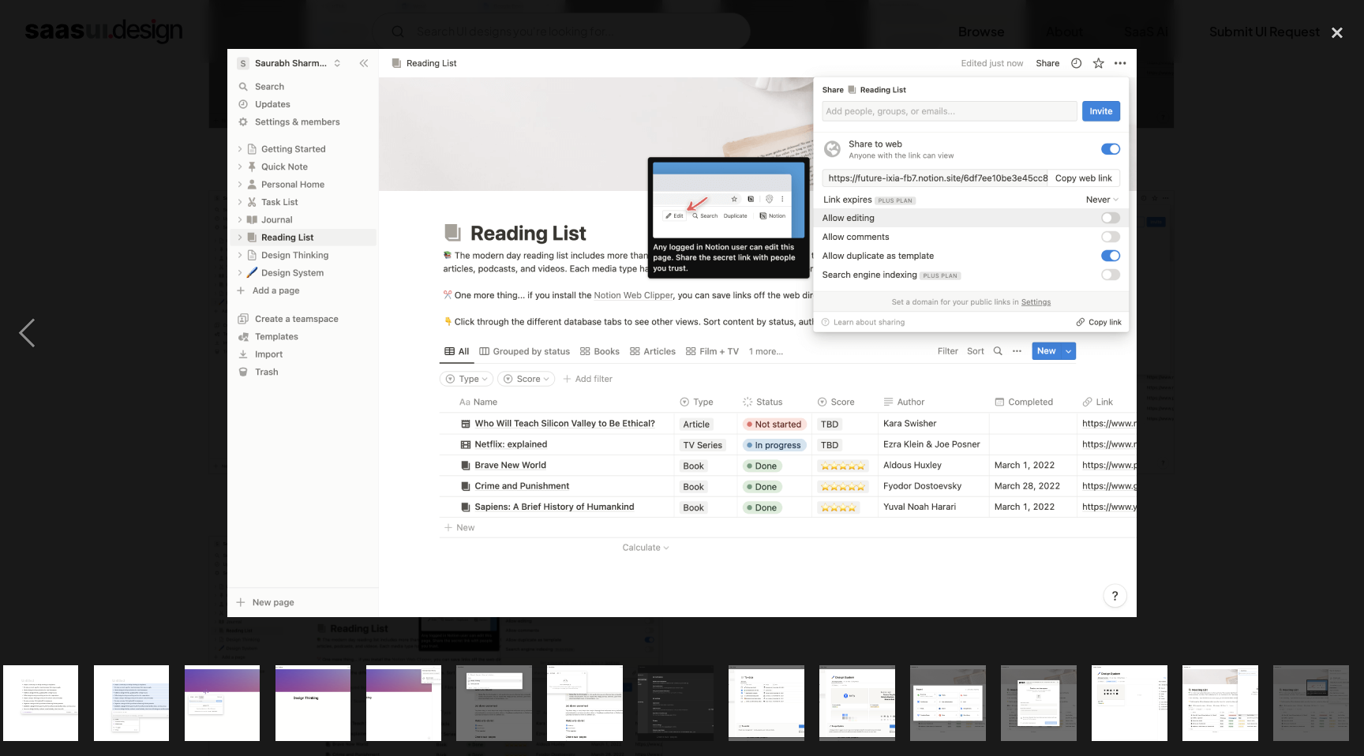
click at [1335, 337] on div "next image" at bounding box center [1337, 332] width 54 height 635
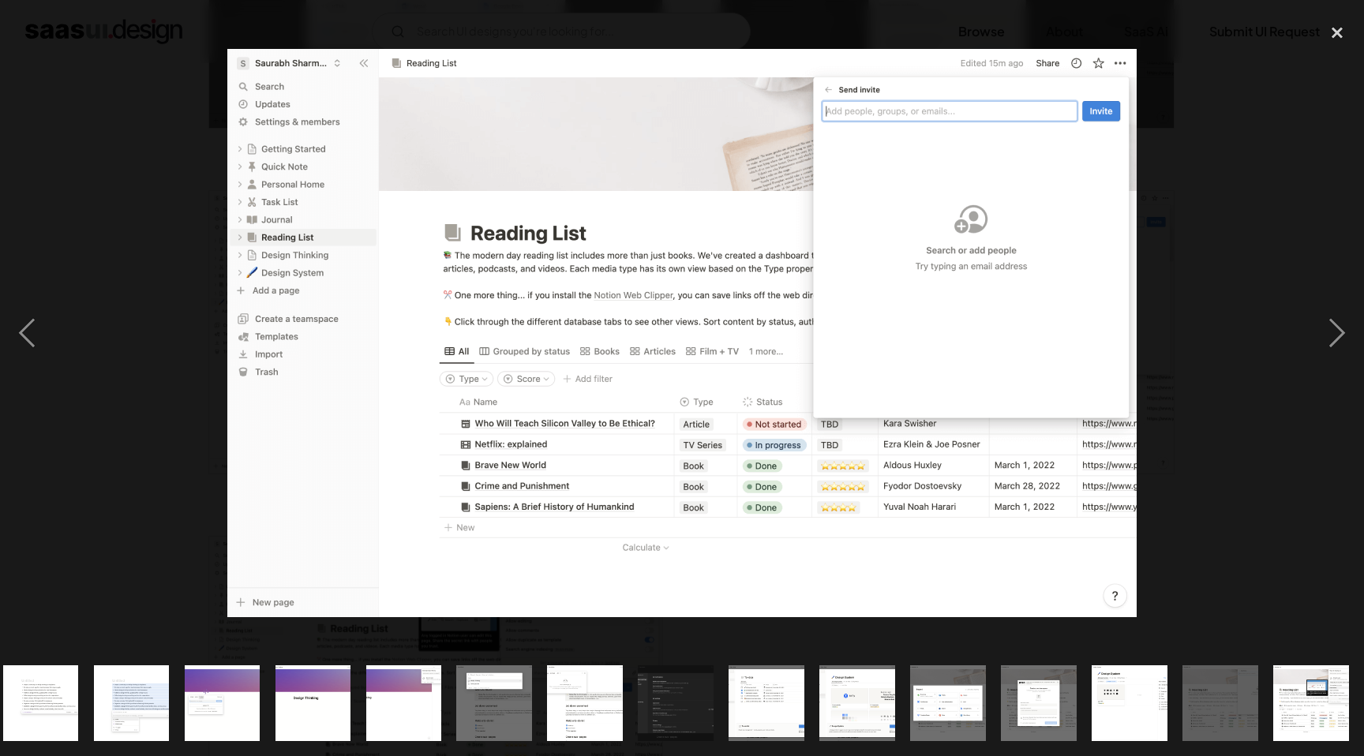
click at [204, 310] on div at bounding box center [682, 332] width 1364 height 635
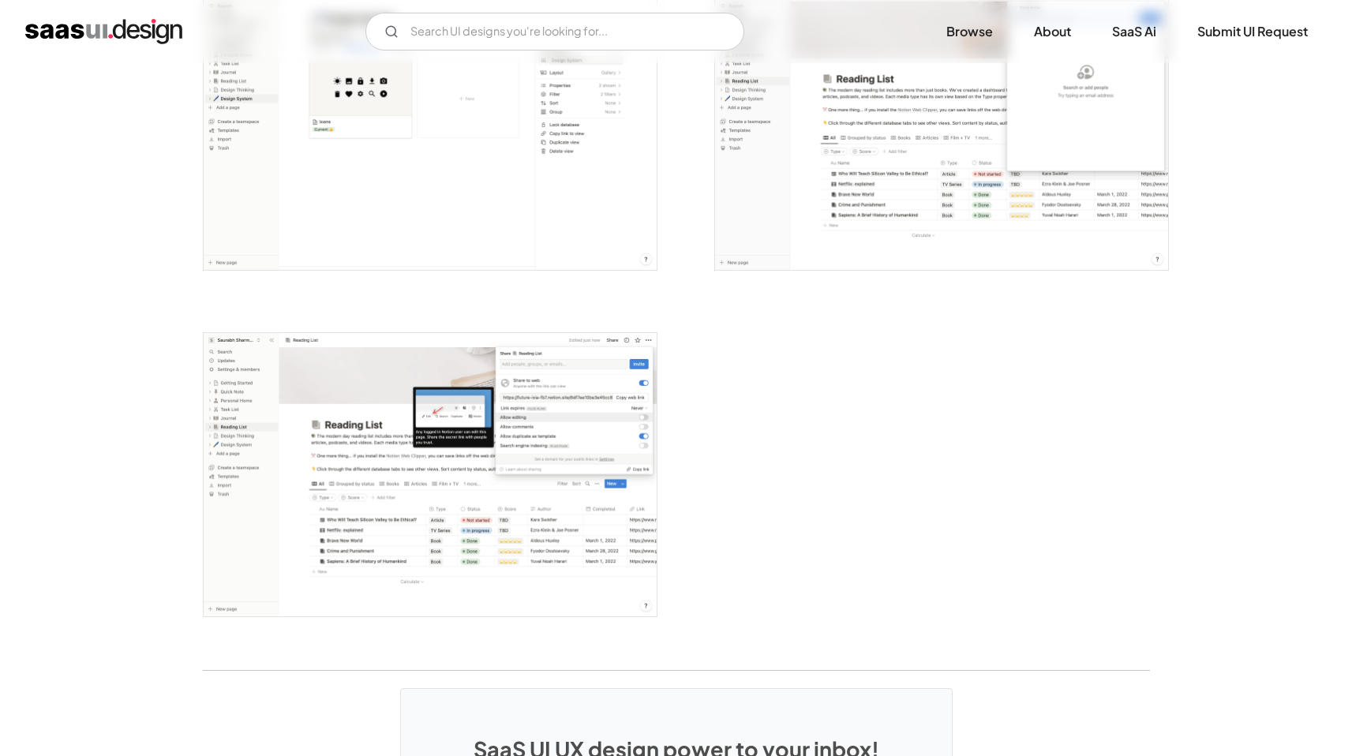
scroll to position [4156, 0]
